Goal: Task Accomplishment & Management: Use online tool/utility

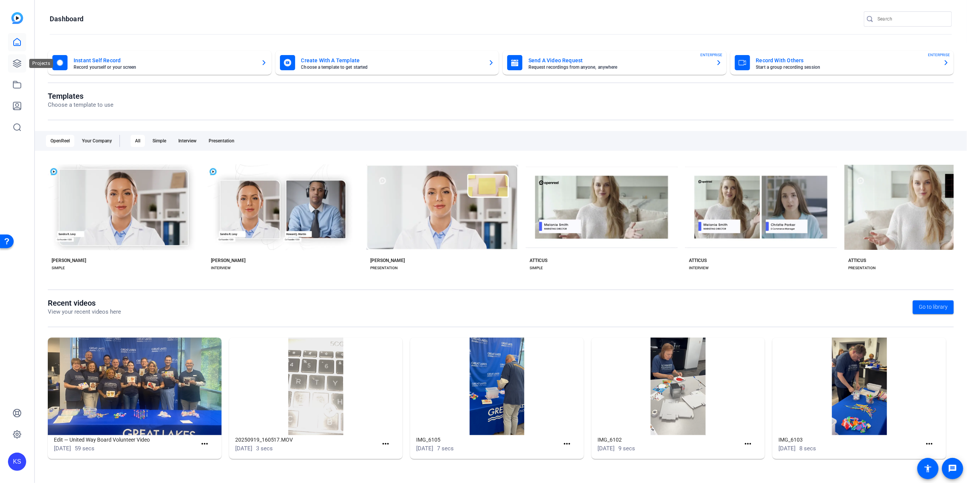
click at [14, 64] on icon at bounding box center [17, 63] width 9 height 9
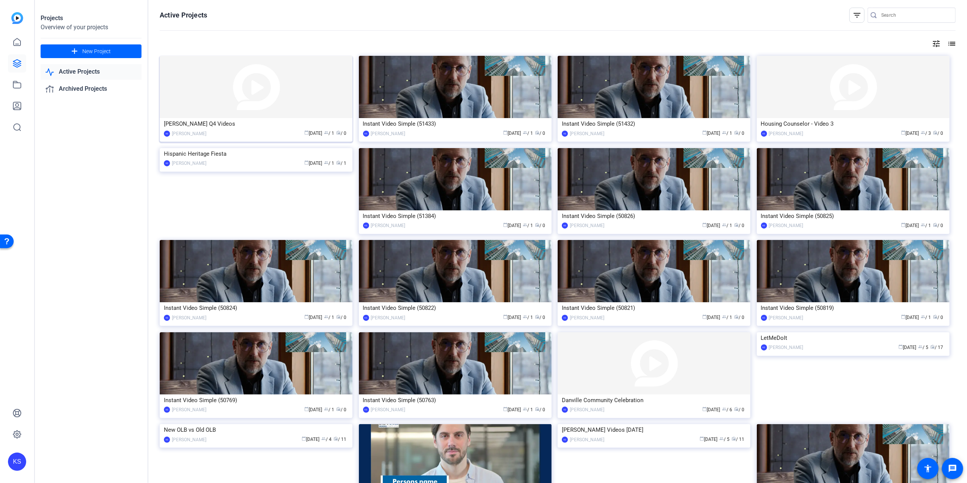
click at [256, 96] on img at bounding box center [256, 87] width 193 height 62
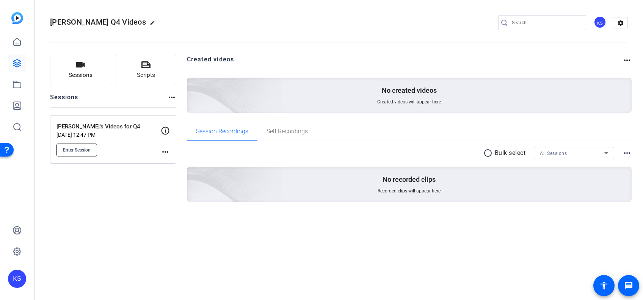
click at [75, 148] on span "Enter Session" at bounding box center [77, 150] width 28 height 6
click at [19, 46] on icon at bounding box center [17, 41] width 7 height 7
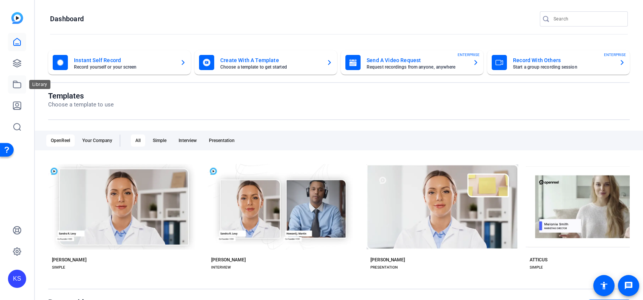
click at [15, 83] on icon at bounding box center [17, 84] width 9 height 9
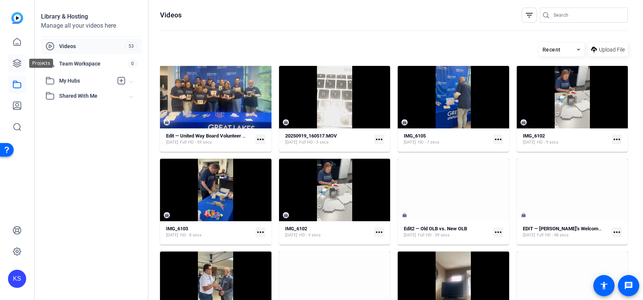
click at [18, 60] on icon at bounding box center [17, 64] width 8 height 8
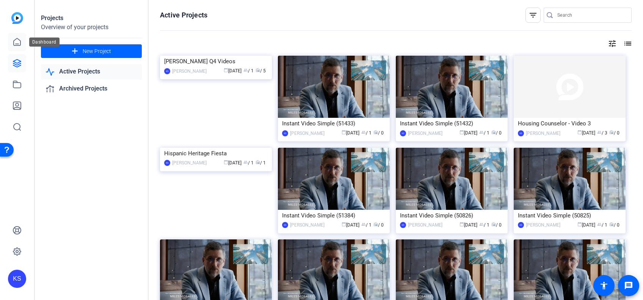
click at [18, 41] on icon at bounding box center [17, 42] width 9 height 9
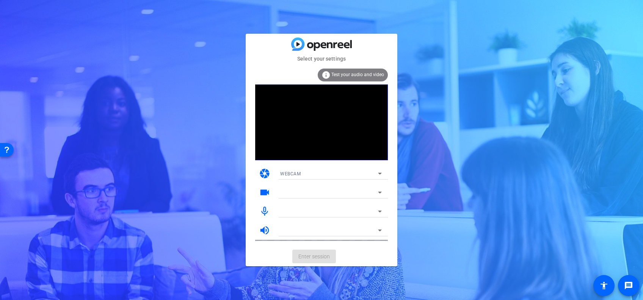
click at [326, 254] on mat-card-actions "Enter session" at bounding box center [322, 257] width 152 height 20
click at [314, 258] on mat-card-actions "Enter session" at bounding box center [322, 257] width 152 height 20
click at [315, 255] on span "Enter session" at bounding box center [314, 257] width 31 height 8
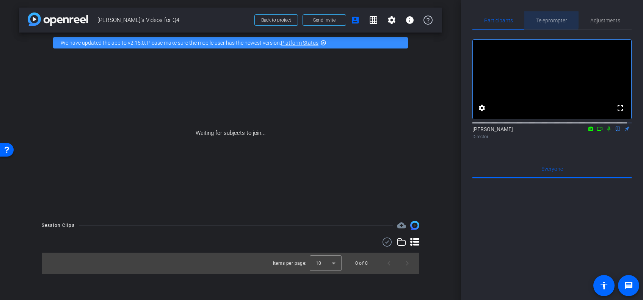
click at [549, 20] on span "Teleprompter" at bounding box center [551, 20] width 31 height 5
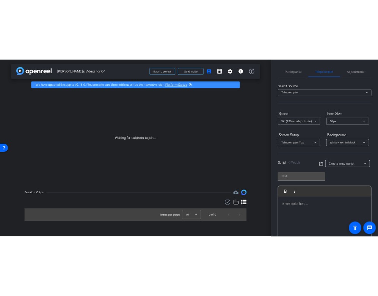
scroll to position [73, 0]
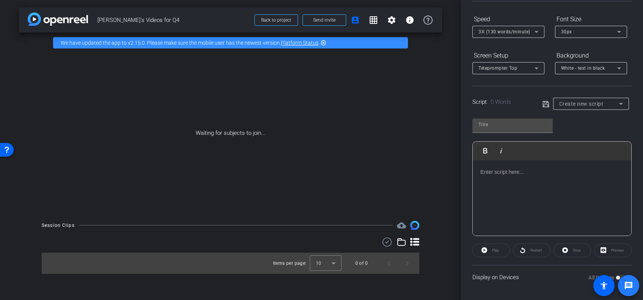
click at [620, 277] on span at bounding box center [629, 286] width 18 height 18
click at [614, 277] on span at bounding box center [604, 285] width 21 height 21
click at [614, 277] on body "Accessibility Screen-Reader Guide, Feedback, and Issue Reporting | New window m…" at bounding box center [321, 150] width 643 height 300
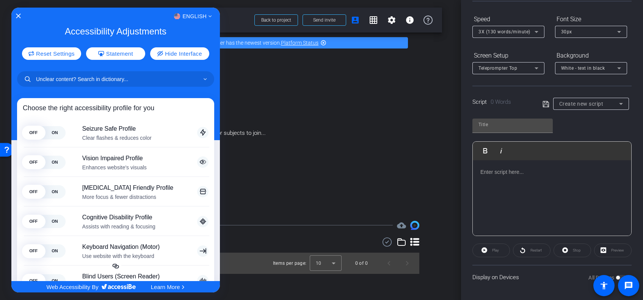
click at [614, 275] on div at bounding box center [321, 150] width 643 height 300
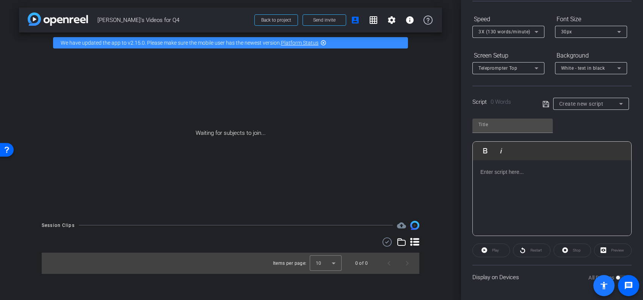
click at [614, 275] on span at bounding box center [604, 285] width 21 height 21
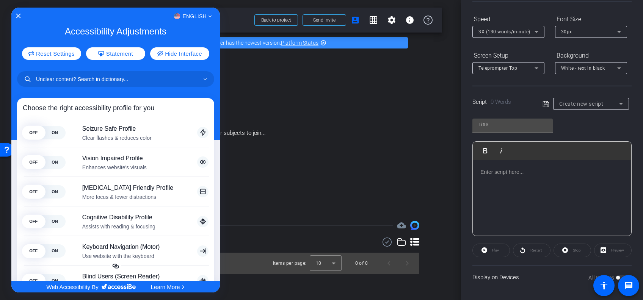
click at [614, 275] on div at bounding box center [321, 150] width 643 height 300
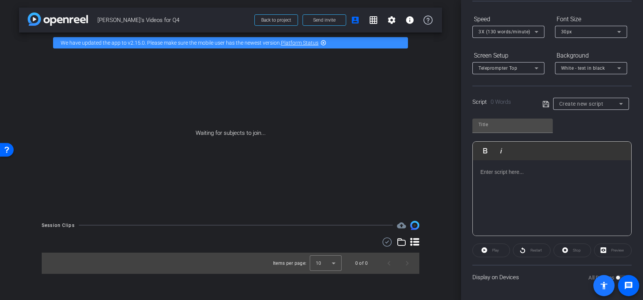
click at [614, 275] on span at bounding box center [604, 285] width 21 height 21
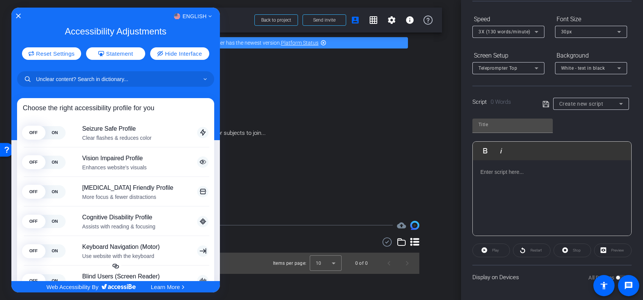
click at [615, 277] on div at bounding box center [321, 150] width 643 height 300
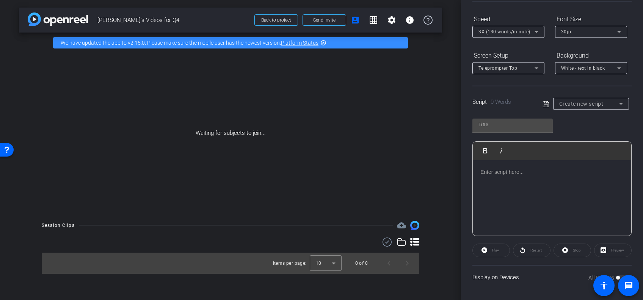
click at [615, 277] on span at bounding box center [604, 285] width 21 height 21
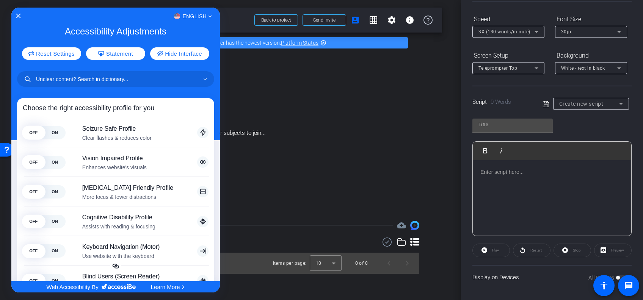
click at [615, 277] on div at bounding box center [321, 150] width 643 height 300
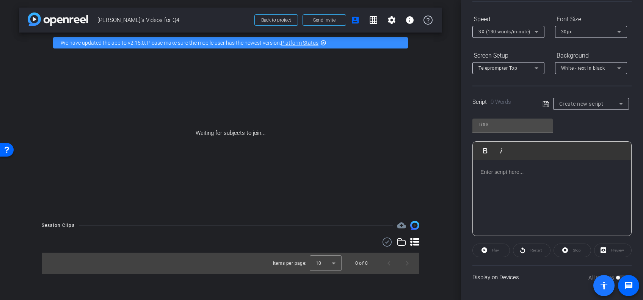
click at [615, 277] on span at bounding box center [604, 285] width 21 height 21
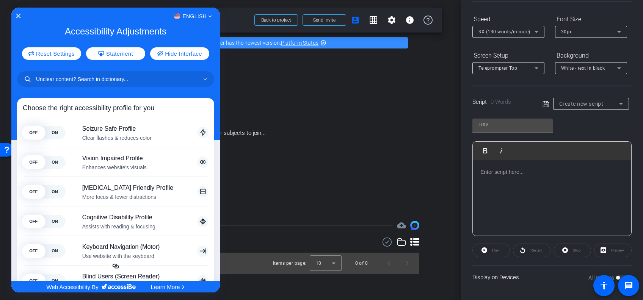
click at [356, 185] on div at bounding box center [321, 150] width 643 height 300
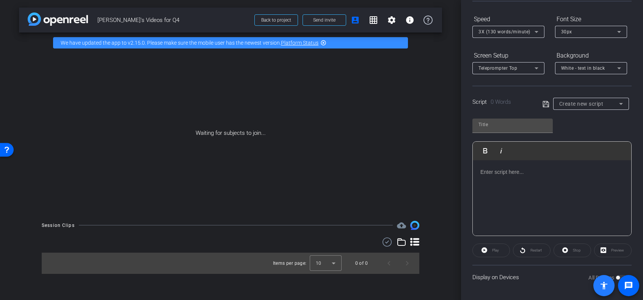
click at [614, 277] on span at bounding box center [604, 285] width 21 height 21
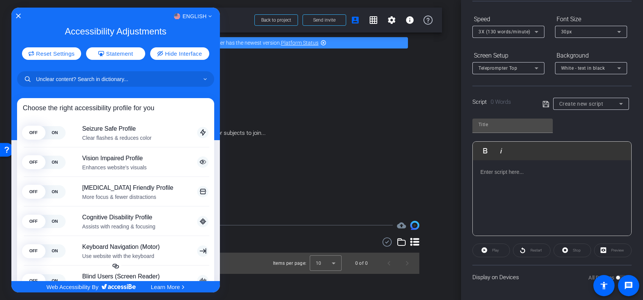
click at [434, 187] on div at bounding box center [321, 150] width 643 height 300
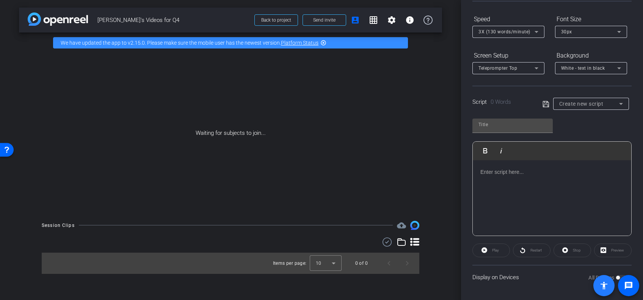
click at [614, 278] on span at bounding box center [604, 285] width 21 height 21
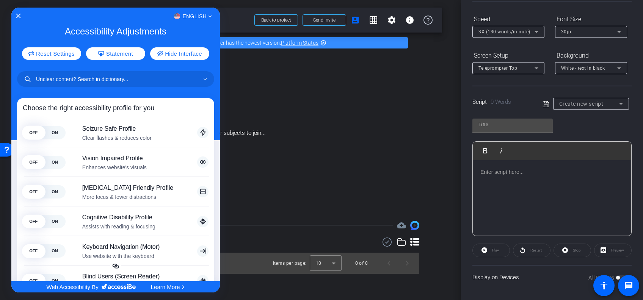
click at [388, 138] on div at bounding box center [321, 150] width 643 height 300
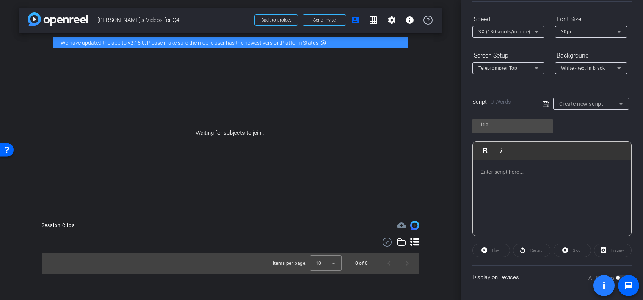
click at [615, 275] on span at bounding box center [604, 285] width 21 height 21
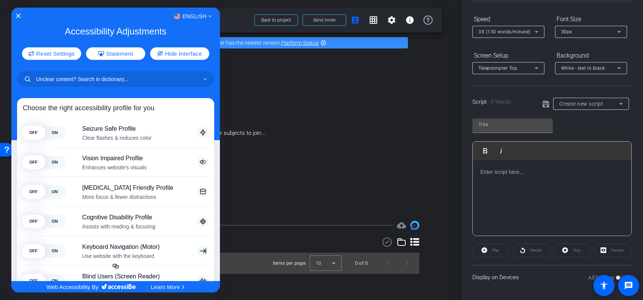
click at [613, 277] on div at bounding box center [321, 150] width 643 height 300
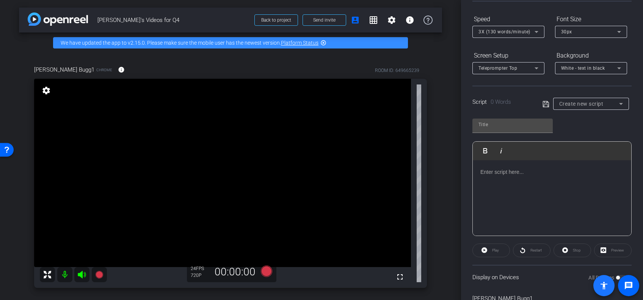
click at [613, 277] on span at bounding box center [604, 286] width 18 height 18
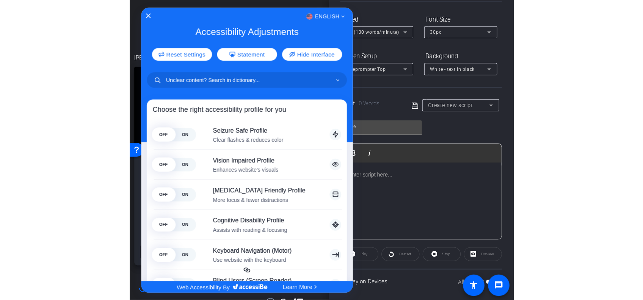
scroll to position [0, 0]
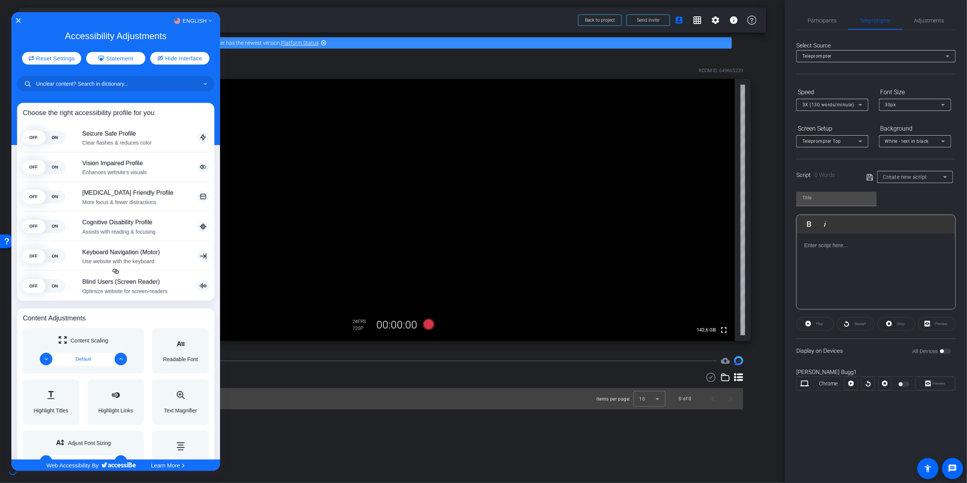
click at [643, 300] on div at bounding box center [483, 241] width 967 height 483
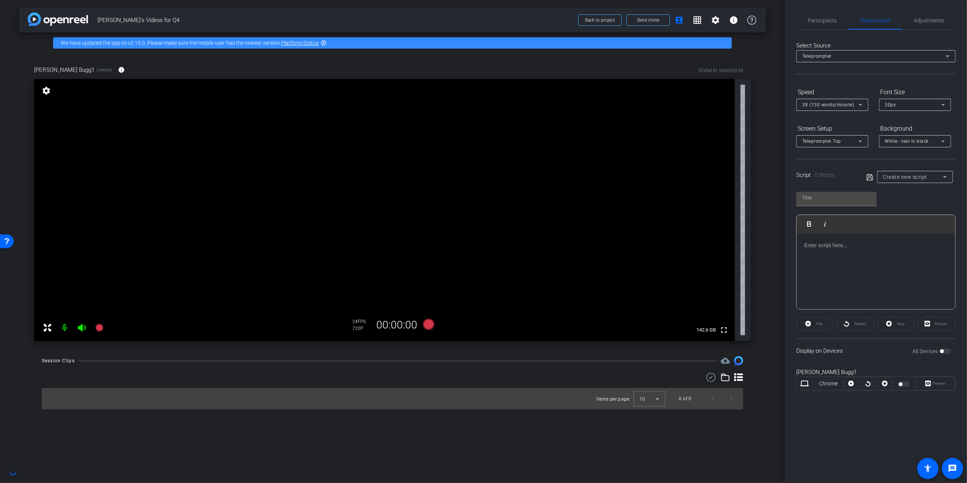
click at [643, 300] on label "All Devices" at bounding box center [925, 351] width 27 height 8
click at [643, 300] on div "All Devices" at bounding box center [931, 351] width 39 height 8
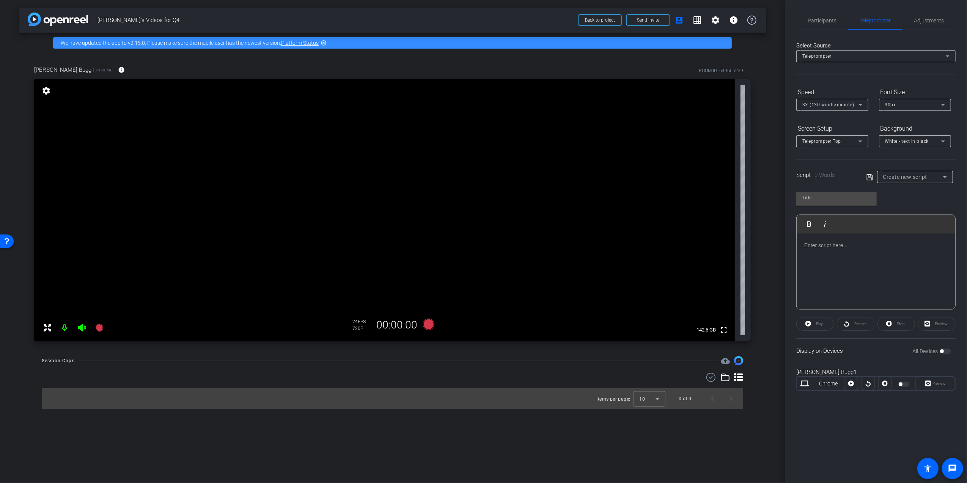
click at [643, 300] on label "All Devices" at bounding box center [925, 351] width 27 height 8
click at [643, 175] on icon at bounding box center [944, 176] width 9 height 9
click at [643, 204] on span "International Credit Union Day" at bounding box center [913, 203] width 60 height 9
type input "International Credit Union Day"
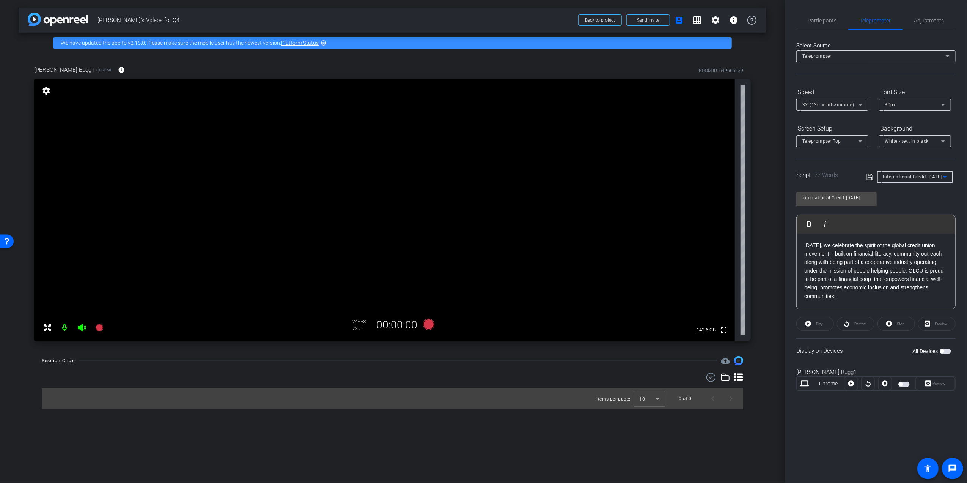
click at [643, 300] on span "button" at bounding box center [942, 351] width 4 height 4
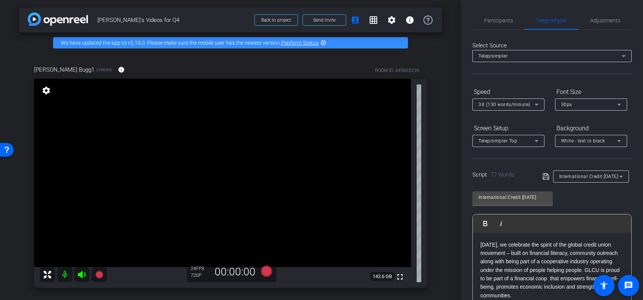
click at [64, 275] on mat-icon at bounding box center [64, 274] width 15 height 15
click at [63, 275] on mat-icon at bounding box center [64, 274] width 15 height 15
click at [508, 21] on span "Participants" at bounding box center [498, 20] width 29 height 5
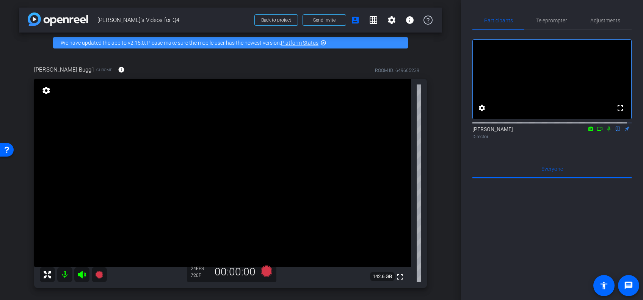
click at [606, 132] on icon at bounding box center [609, 128] width 6 height 5
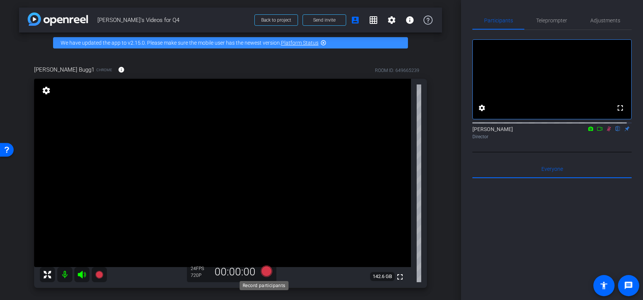
click at [267, 270] on icon at bounding box center [266, 271] width 11 height 11
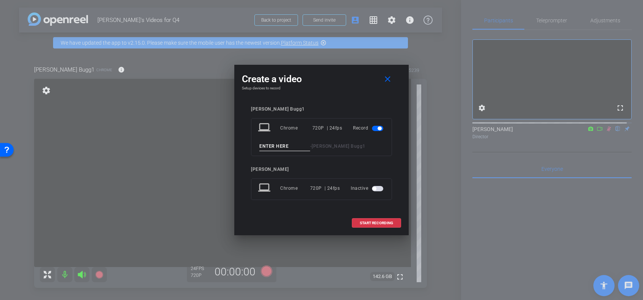
click at [279, 146] on input at bounding box center [284, 146] width 51 height 9
type input "CU Day 1"
click at [371, 225] on span at bounding box center [376, 223] width 49 height 18
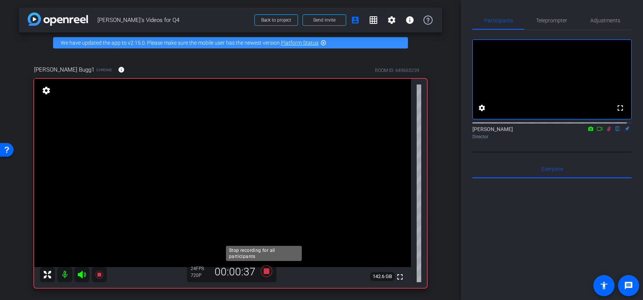
click at [263, 269] on icon at bounding box center [266, 271] width 11 height 11
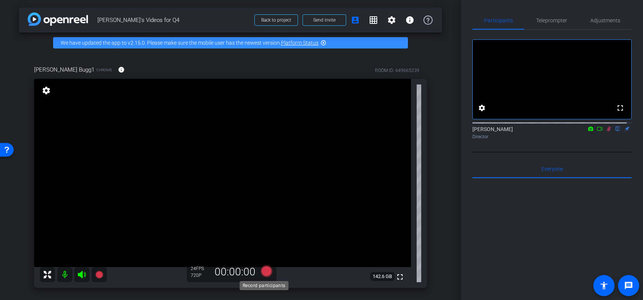
click at [263, 269] on icon at bounding box center [266, 271] width 11 height 11
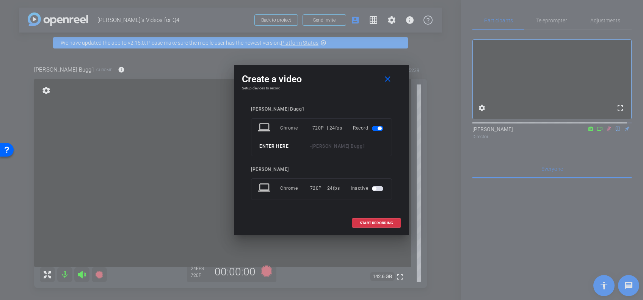
click at [272, 149] on input at bounding box center [284, 146] width 51 height 9
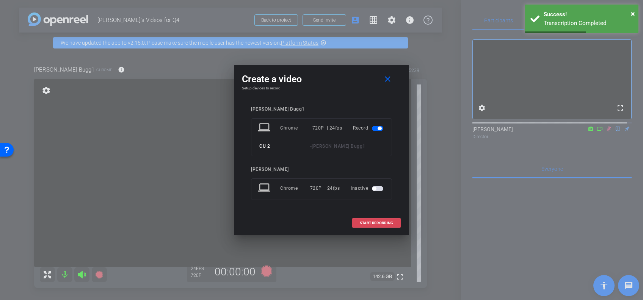
type input "CU 2"
click at [376, 222] on span "START RECORDING" at bounding box center [376, 224] width 33 height 4
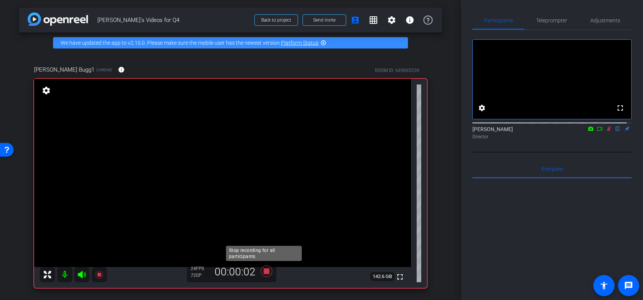
click at [264, 270] on icon at bounding box center [266, 271] width 11 height 11
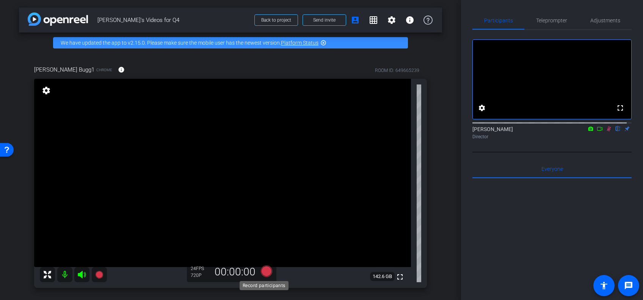
click at [264, 270] on icon at bounding box center [266, 271] width 11 height 11
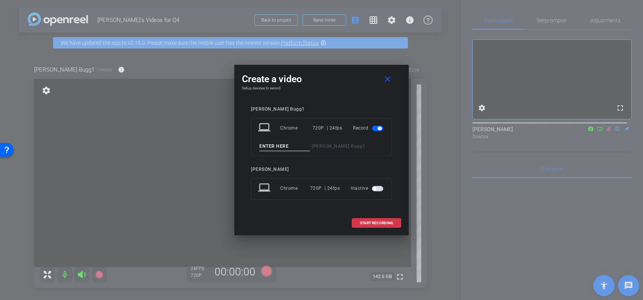
click at [266, 146] on input at bounding box center [284, 146] width 51 height 9
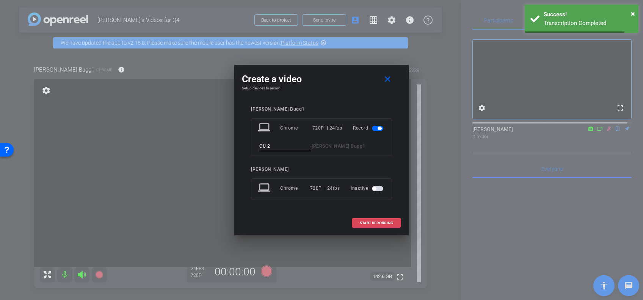
type input "CU 2"
click at [370, 222] on span "START RECORDING" at bounding box center [376, 224] width 33 height 4
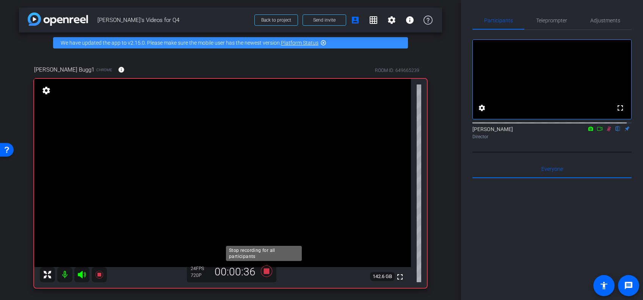
click at [263, 271] on icon at bounding box center [266, 271] width 11 height 11
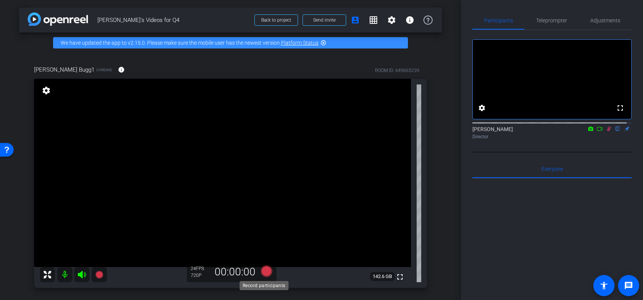
click at [263, 271] on icon at bounding box center [266, 271] width 11 height 11
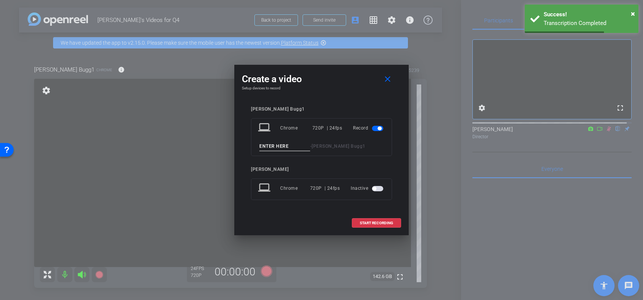
click at [267, 149] on input at bounding box center [284, 146] width 51 height 9
type input "CU 3"
click at [365, 223] on span "START RECORDING" at bounding box center [376, 224] width 33 height 4
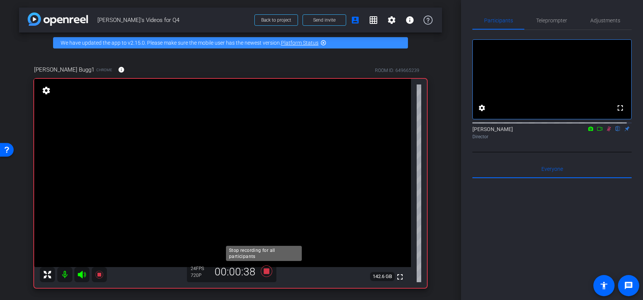
click at [263, 270] on icon at bounding box center [266, 271] width 11 height 11
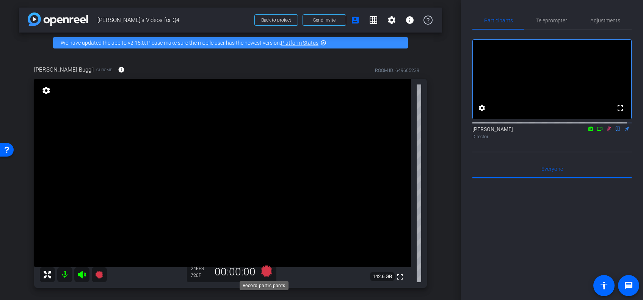
click at [267, 272] on icon at bounding box center [266, 271] width 11 height 11
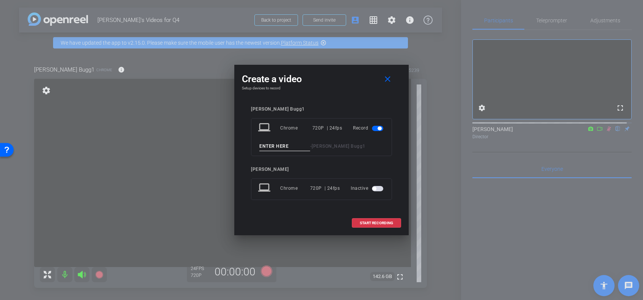
click at [276, 146] on input at bounding box center [284, 146] width 51 height 9
type input "CU 4"
click at [368, 222] on span "START RECORDING" at bounding box center [376, 224] width 33 height 4
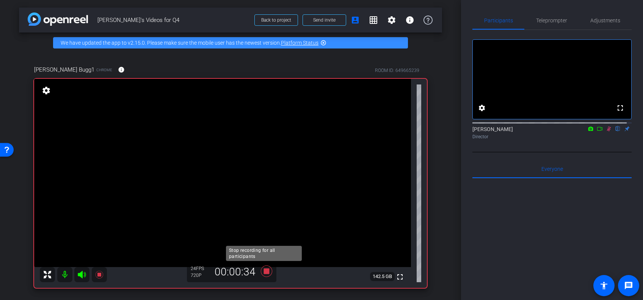
click at [261, 269] on icon at bounding box center [267, 272] width 18 height 14
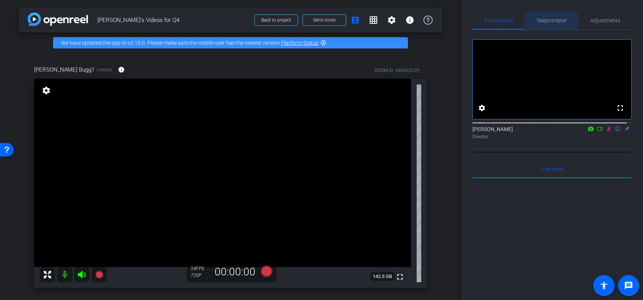
click at [542, 18] on span "Teleprompter" at bounding box center [551, 20] width 31 height 5
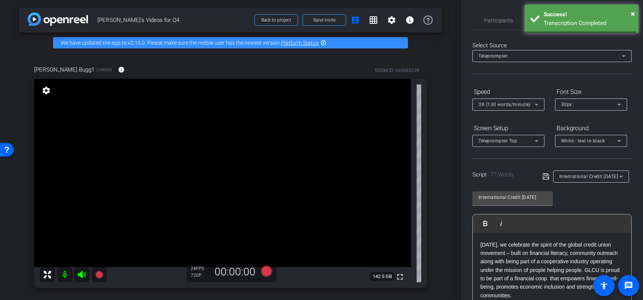
click at [618, 180] on icon at bounding box center [621, 176] width 9 height 9
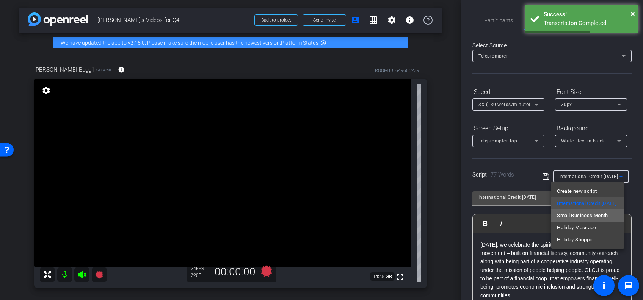
click at [588, 213] on span "Small Business Month" at bounding box center [582, 215] width 51 height 9
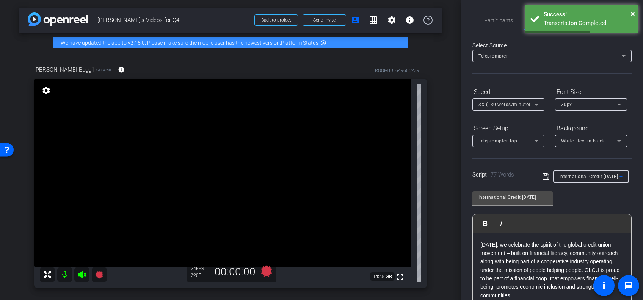
type input "Small Business Month"
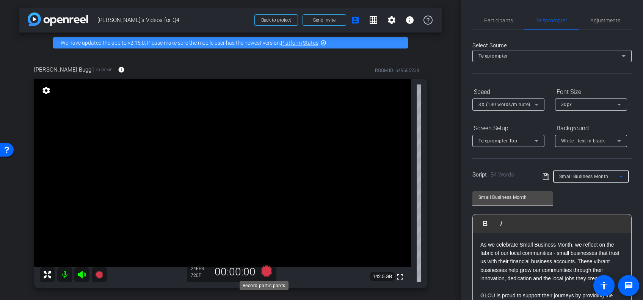
click at [264, 270] on icon at bounding box center [266, 271] width 11 height 11
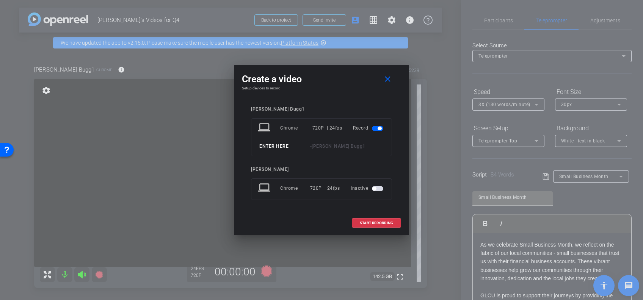
click at [300, 149] on input at bounding box center [284, 146] width 51 height 9
type input "SB 1"
click at [384, 222] on span "START RECORDING" at bounding box center [376, 224] width 33 height 4
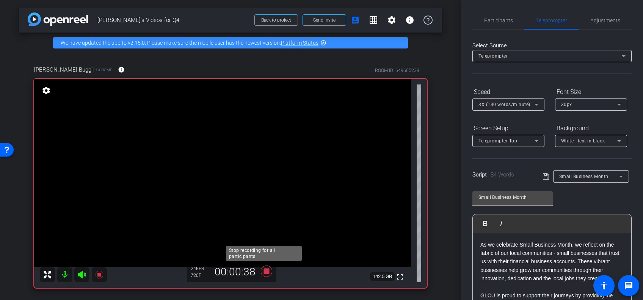
click at [263, 270] on icon at bounding box center [266, 271] width 11 height 11
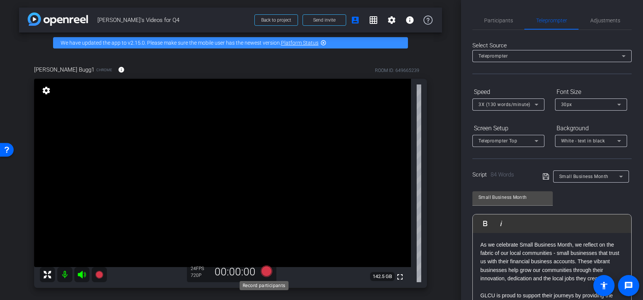
click at [264, 271] on icon at bounding box center [266, 271] width 11 height 11
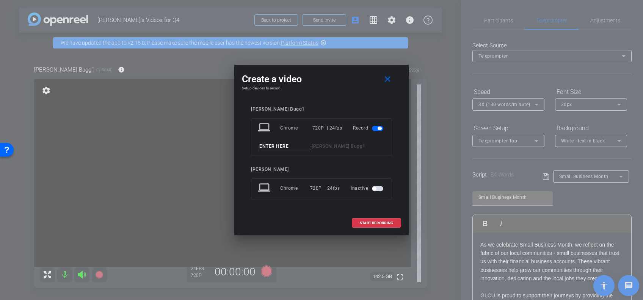
click at [266, 147] on input at bounding box center [284, 146] width 51 height 9
type input "B"
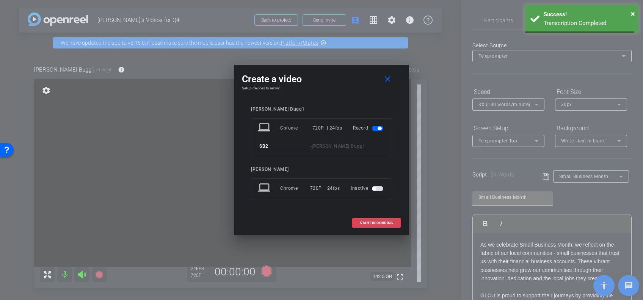
type input "SB2"
click at [376, 222] on span "START RECORDING" at bounding box center [376, 224] width 33 height 4
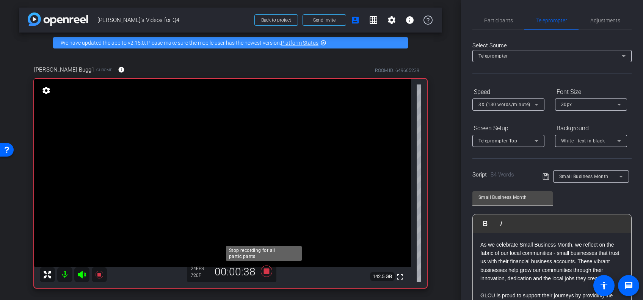
click at [267, 270] on icon at bounding box center [267, 272] width 18 height 14
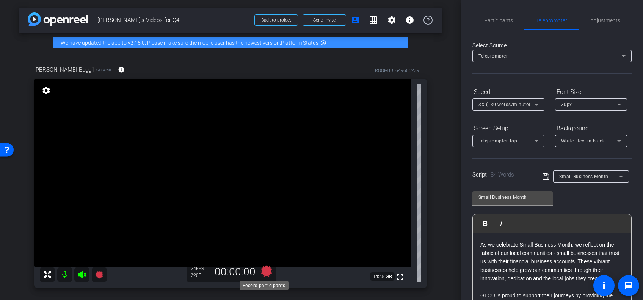
click at [264, 271] on icon at bounding box center [266, 271] width 11 height 11
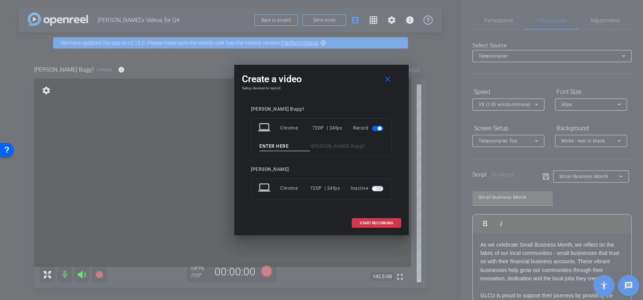
click at [267, 148] on input at bounding box center [284, 146] width 51 height 9
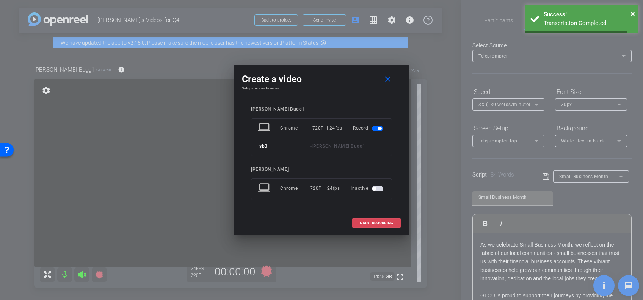
type input "sb3"
click at [362, 222] on span "START RECORDING" at bounding box center [376, 224] width 33 height 4
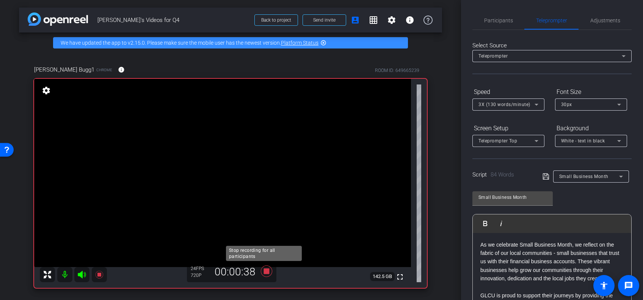
click at [267, 270] on icon at bounding box center [267, 272] width 18 height 14
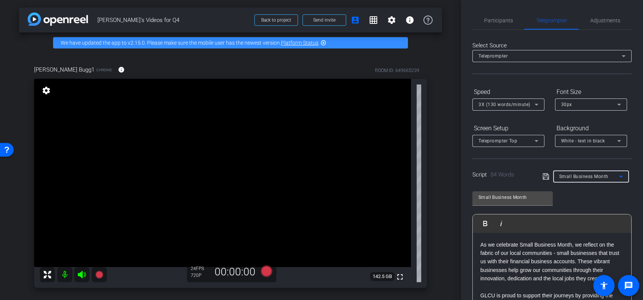
click at [617, 178] on icon at bounding box center [621, 176] width 9 height 9
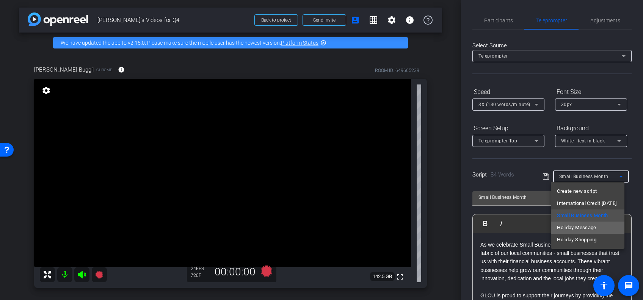
click at [590, 226] on span "Holiday Message" at bounding box center [576, 227] width 39 height 9
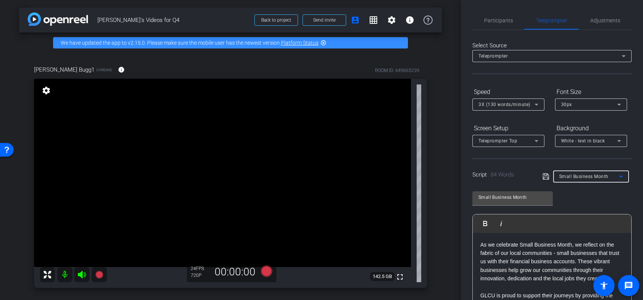
type input "Holiday Message"
click at [264, 270] on icon at bounding box center [266, 271] width 11 height 11
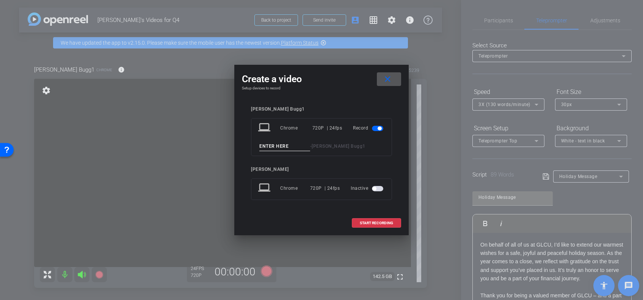
click at [283, 143] on input at bounding box center [284, 146] width 51 height 9
type input "Holiday 1"
click at [391, 224] on span "START RECORDING" at bounding box center [376, 224] width 33 height 4
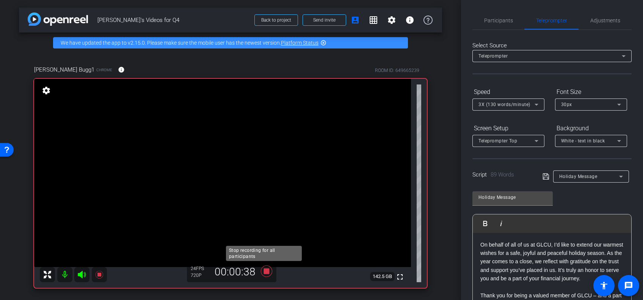
click at [264, 267] on icon at bounding box center [267, 272] width 18 height 14
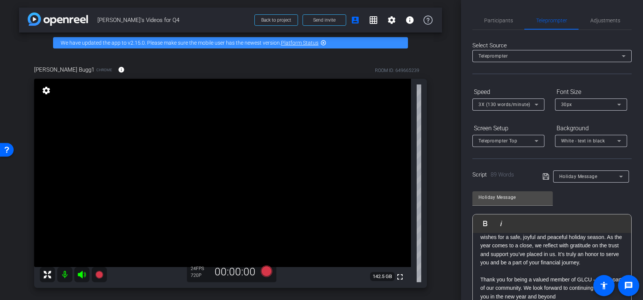
scroll to position [43, 0]
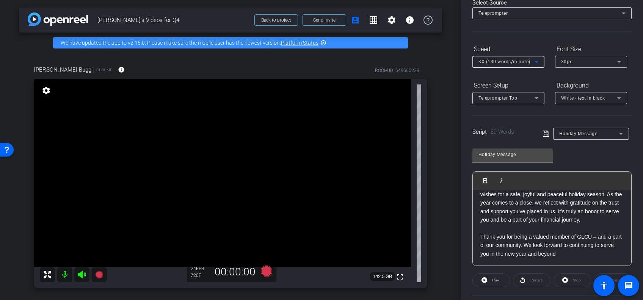
click at [538, 63] on icon at bounding box center [536, 61] width 9 height 9
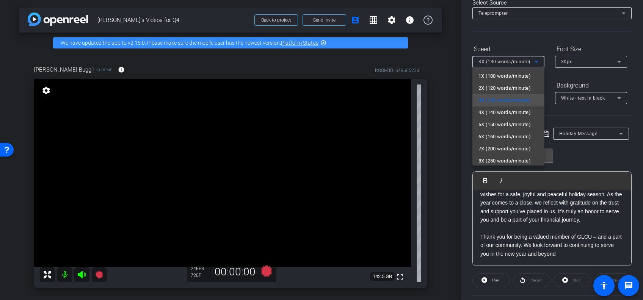
click at [265, 269] on div at bounding box center [321, 150] width 643 height 300
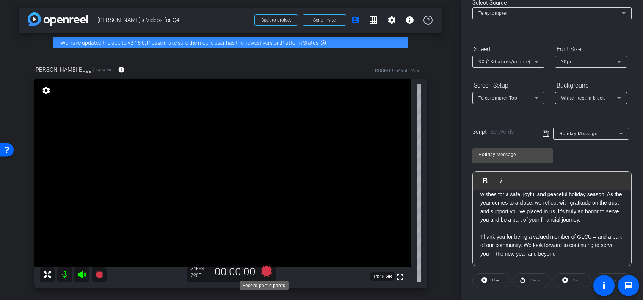
click at [261, 271] on icon at bounding box center [266, 271] width 11 height 11
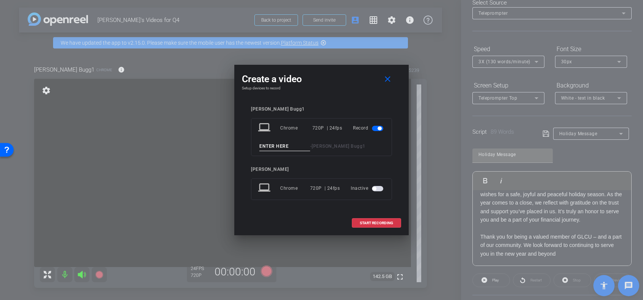
click at [272, 143] on input at bounding box center [284, 146] width 51 height 9
type input "Holkday 2"
click at [371, 223] on span "START RECORDING" at bounding box center [376, 224] width 33 height 4
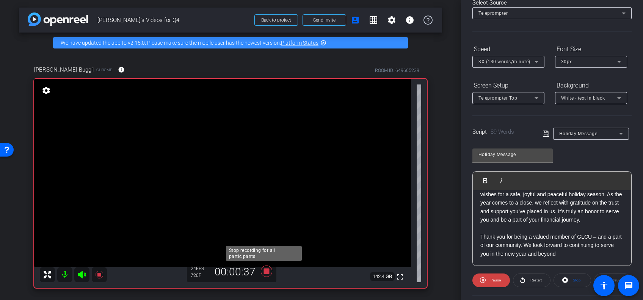
click at [266, 270] on icon at bounding box center [266, 271] width 11 height 11
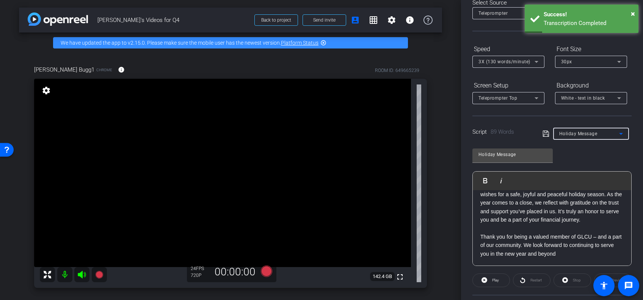
click at [617, 134] on icon at bounding box center [621, 133] width 9 height 9
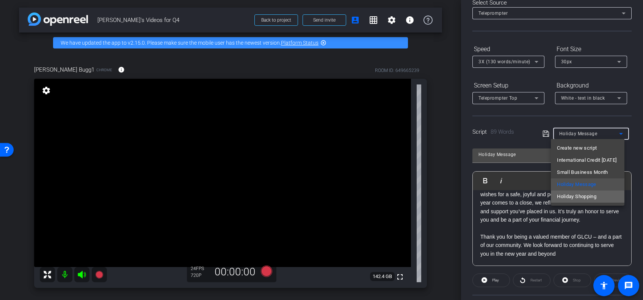
click at [581, 197] on span "Holiday Shopping" at bounding box center [576, 196] width 39 height 9
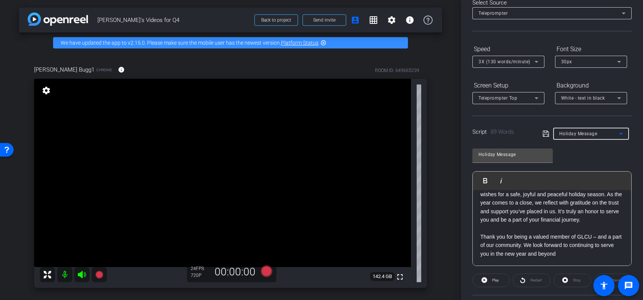
type input "Holiday Shopping"
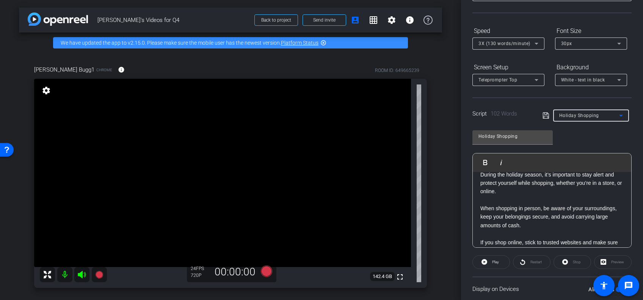
scroll to position [0, 0]
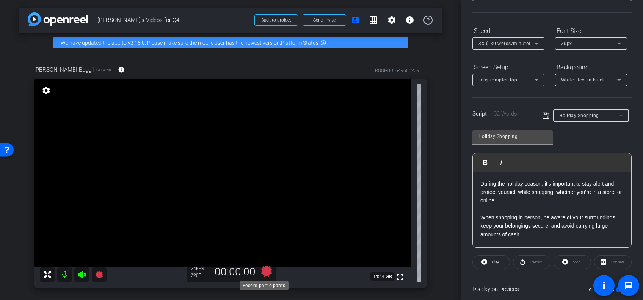
click at [264, 270] on icon at bounding box center [266, 271] width 11 height 11
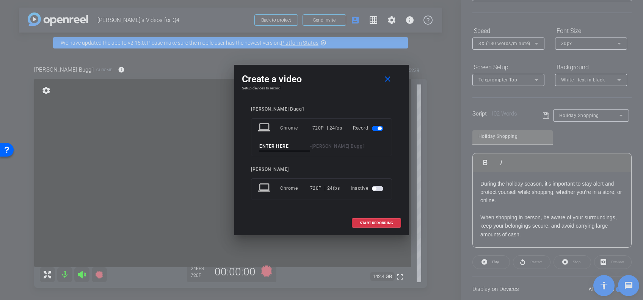
click at [266, 148] on input at bounding box center [284, 146] width 51 height 9
type input "shop1"
click at [377, 222] on span "START RECORDING" at bounding box center [376, 224] width 33 height 4
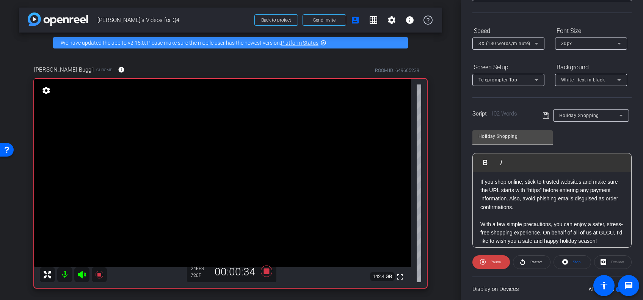
scroll to position [83, 0]
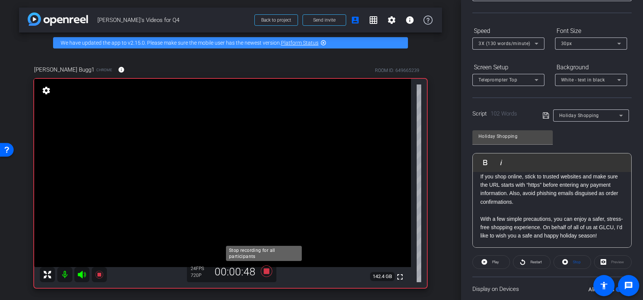
click at [263, 270] on icon at bounding box center [266, 271] width 11 height 11
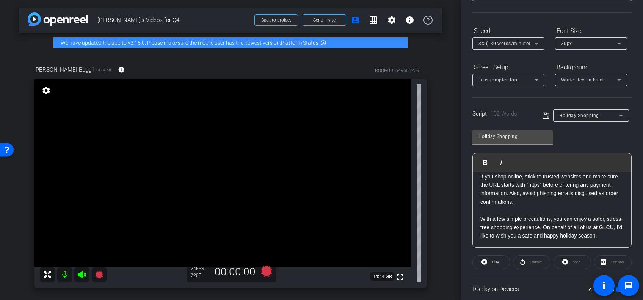
click at [367, 221] on video at bounding box center [222, 173] width 377 height 189
click at [262, 272] on icon at bounding box center [266, 271] width 11 height 11
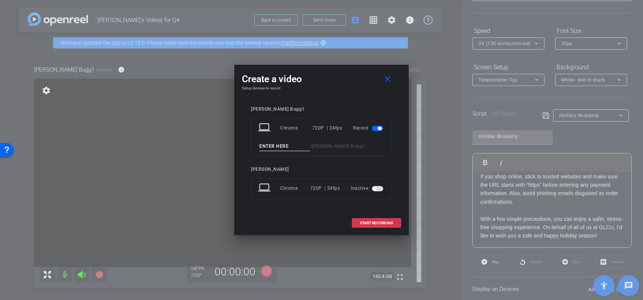
drag, startPoint x: 266, startPoint y: 145, endPoint x: 236, endPoint y: 137, distance: 30.7
click at [236, 137] on div "Create a video close Setup devices to record Steve Bugg1 laptop Chrome 720P | 2…" at bounding box center [321, 150] width 175 height 171
click at [261, 145] on input at bounding box center [284, 146] width 51 height 9
type input "shop 2"
click at [364, 222] on span "START RECORDING" at bounding box center [376, 224] width 33 height 4
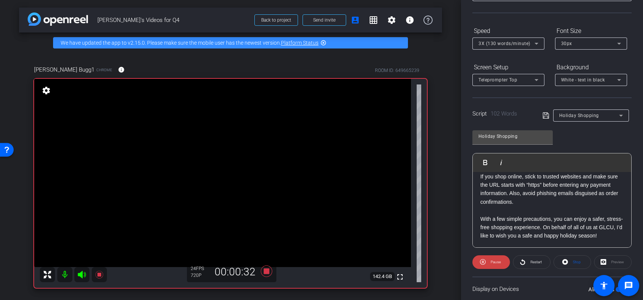
scroll to position [71, 0]
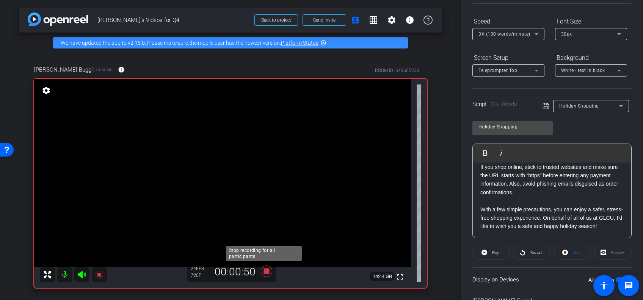
click at [262, 270] on icon at bounding box center [266, 271] width 11 height 11
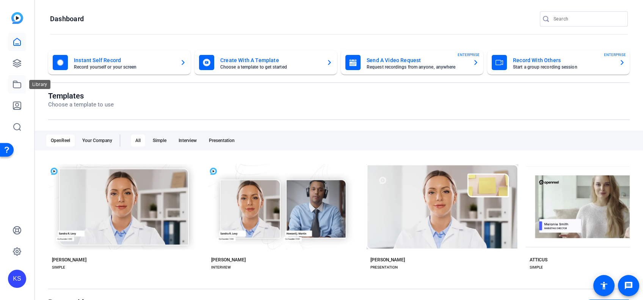
click at [17, 84] on icon at bounding box center [17, 84] width 9 height 9
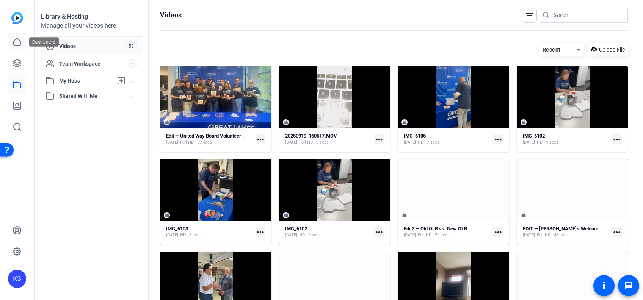
click at [16, 41] on icon at bounding box center [17, 42] width 9 height 9
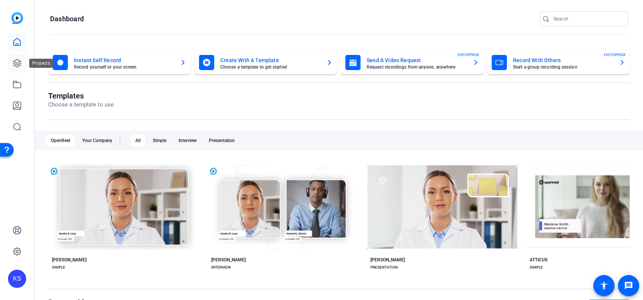
click at [13, 63] on icon at bounding box center [17, 63] width 9 height 9
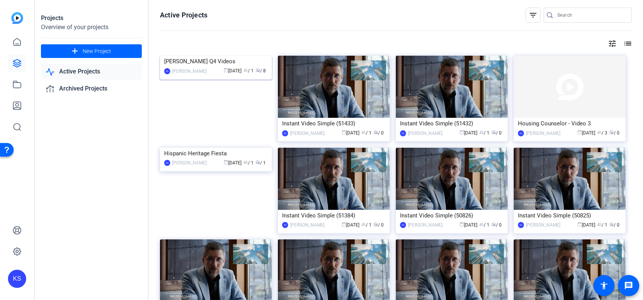
click at [214, 56] on img at bounding box center [216, 56] width 112 height 0
